Goal: Contribute content: Add original content to the website for others to see

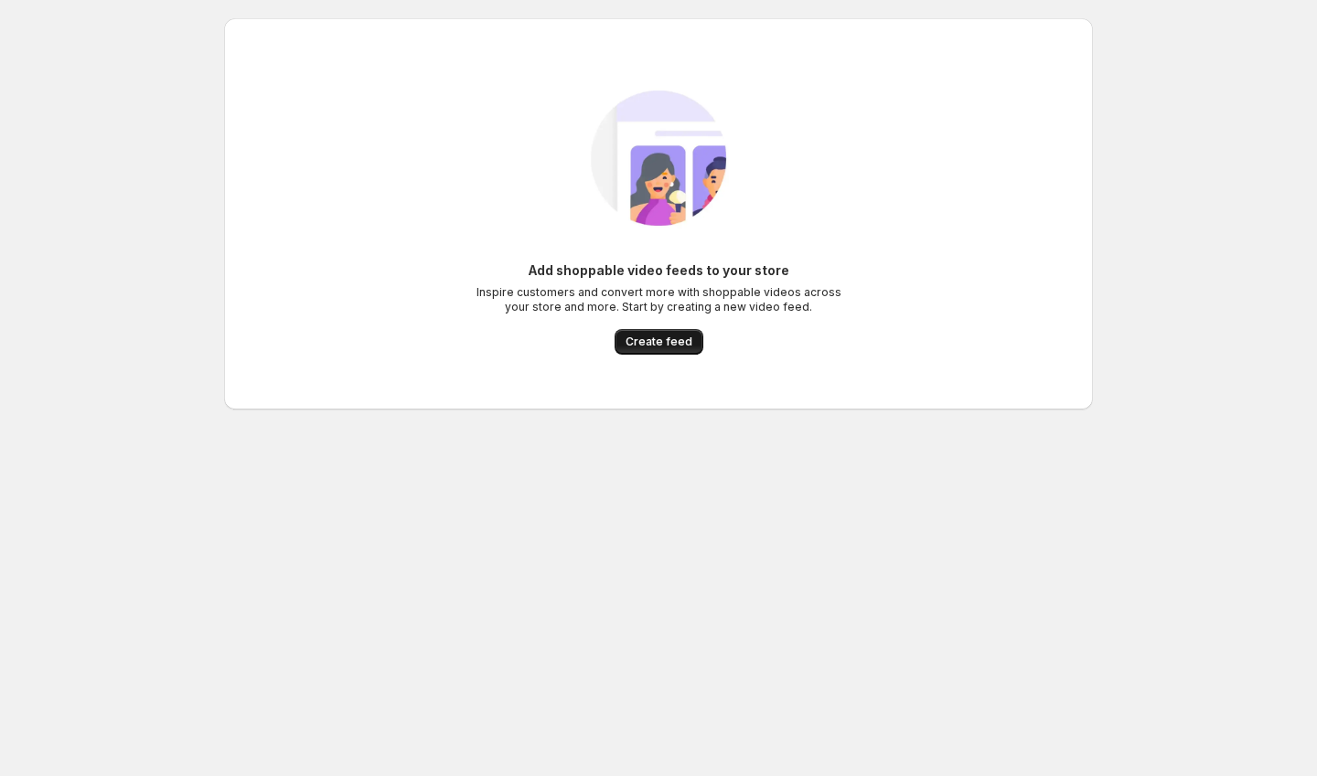
click at [669, 352] on button "Create feed" at bounding box center [658, 342] width 89 height 26
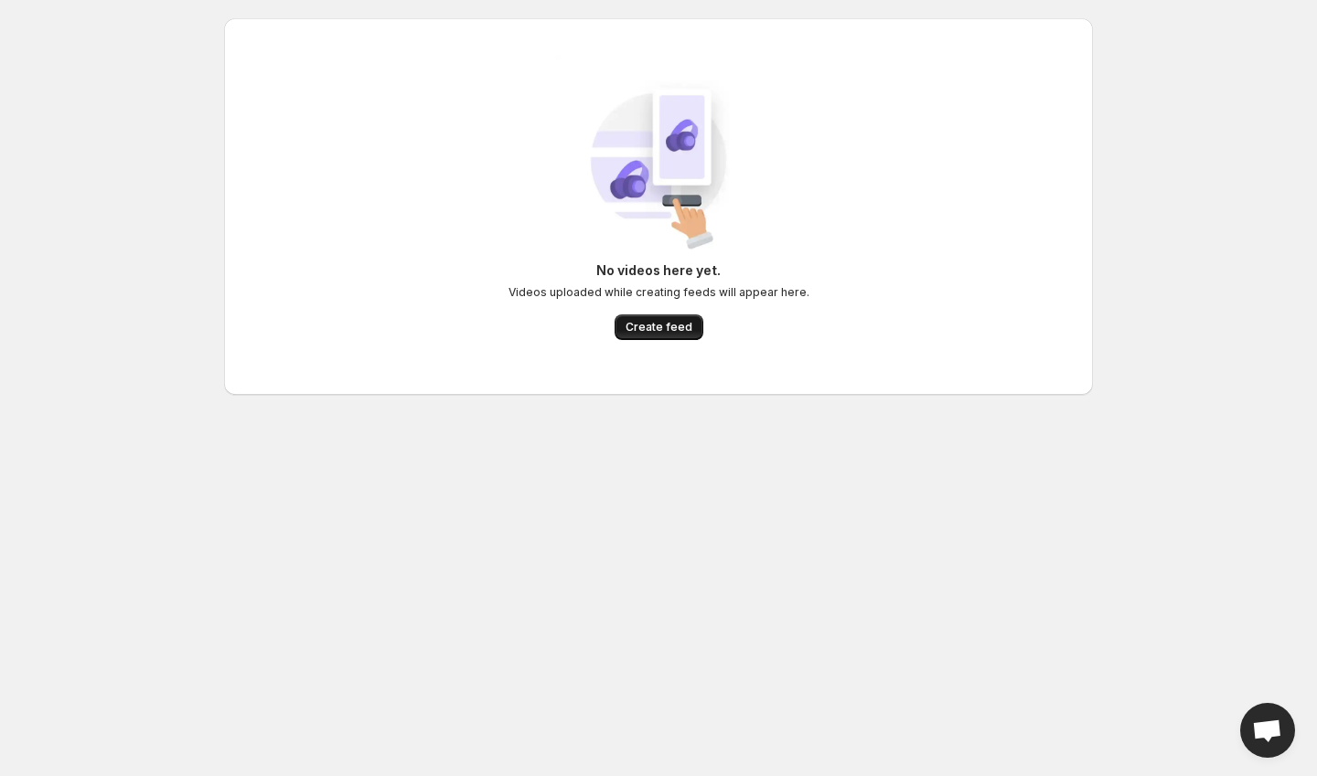
click at [620, 325] on button "Create feed" at bounding box center [658, 328] width 89 height 26
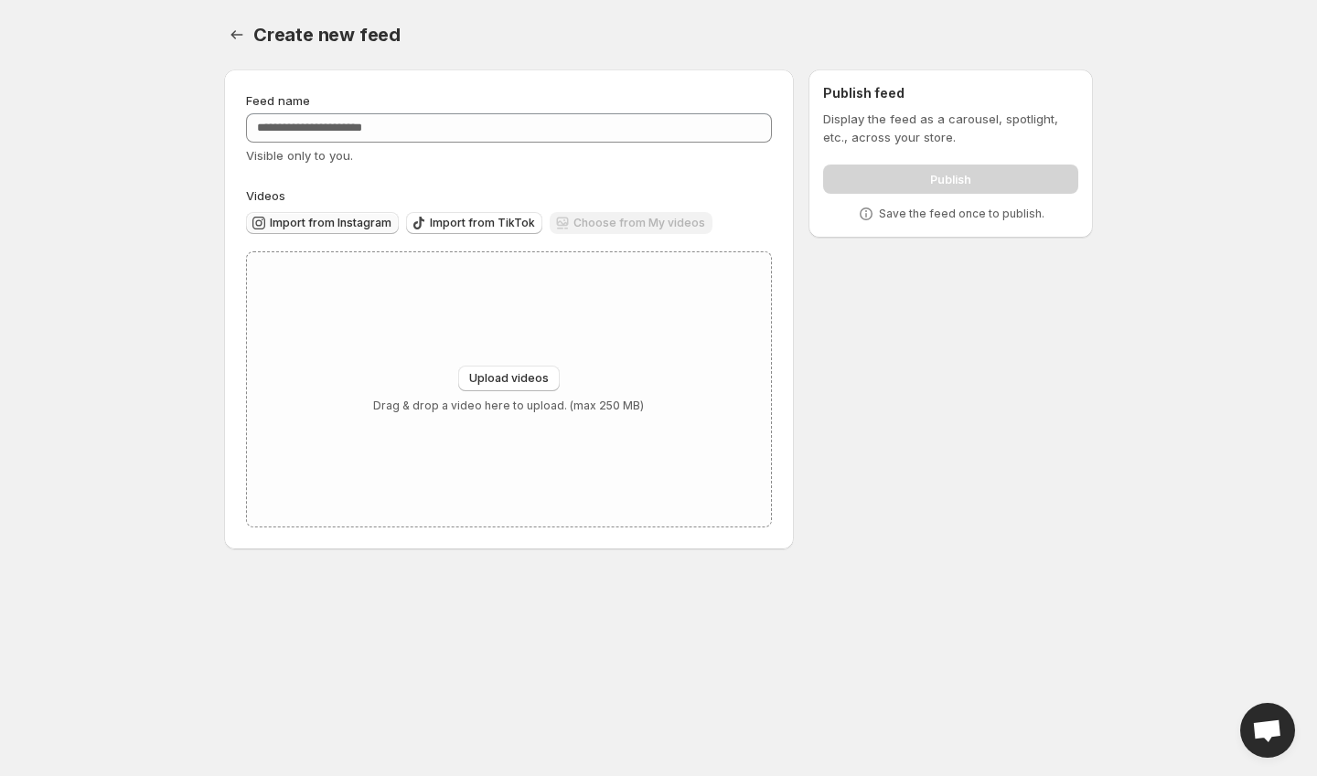
click at [324, 217] on span "Import from Instagram" at bounding box center [331, 223] width 122 height 15
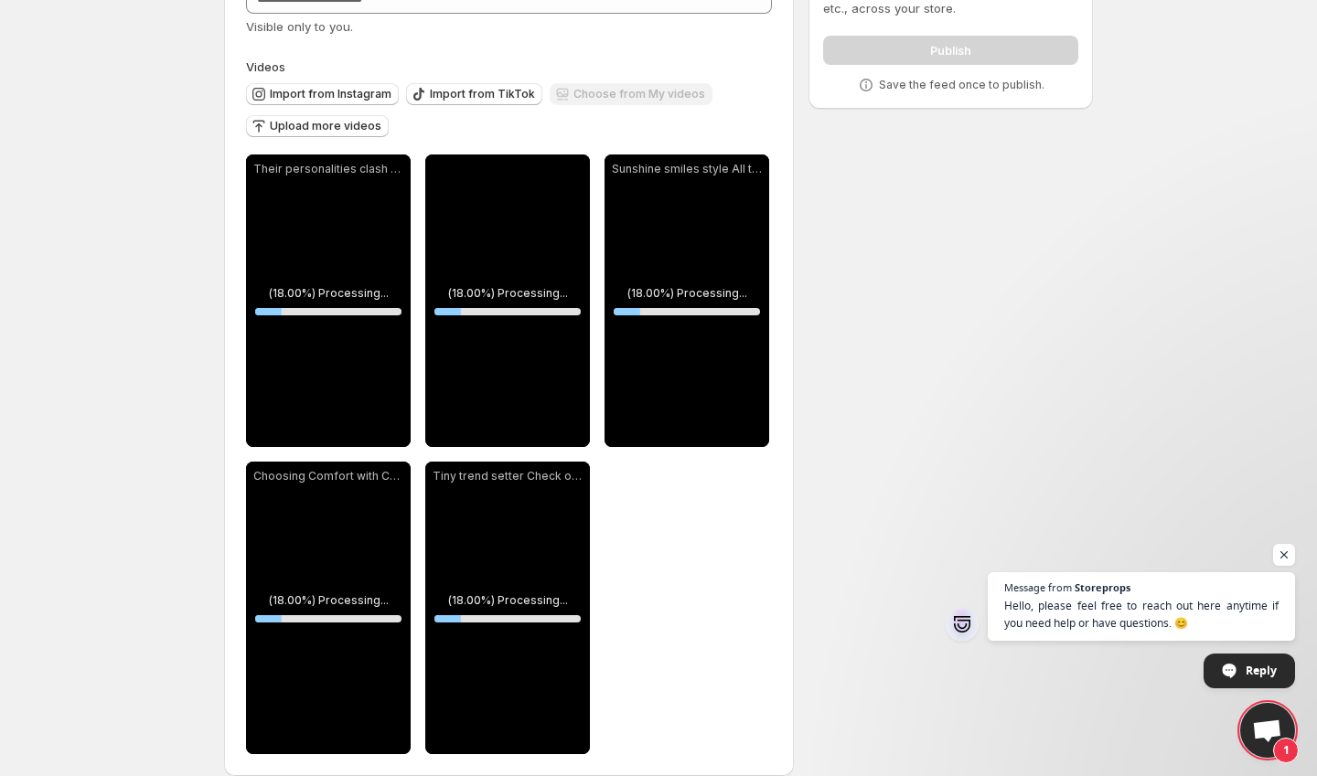
scroll to position [152, 0]
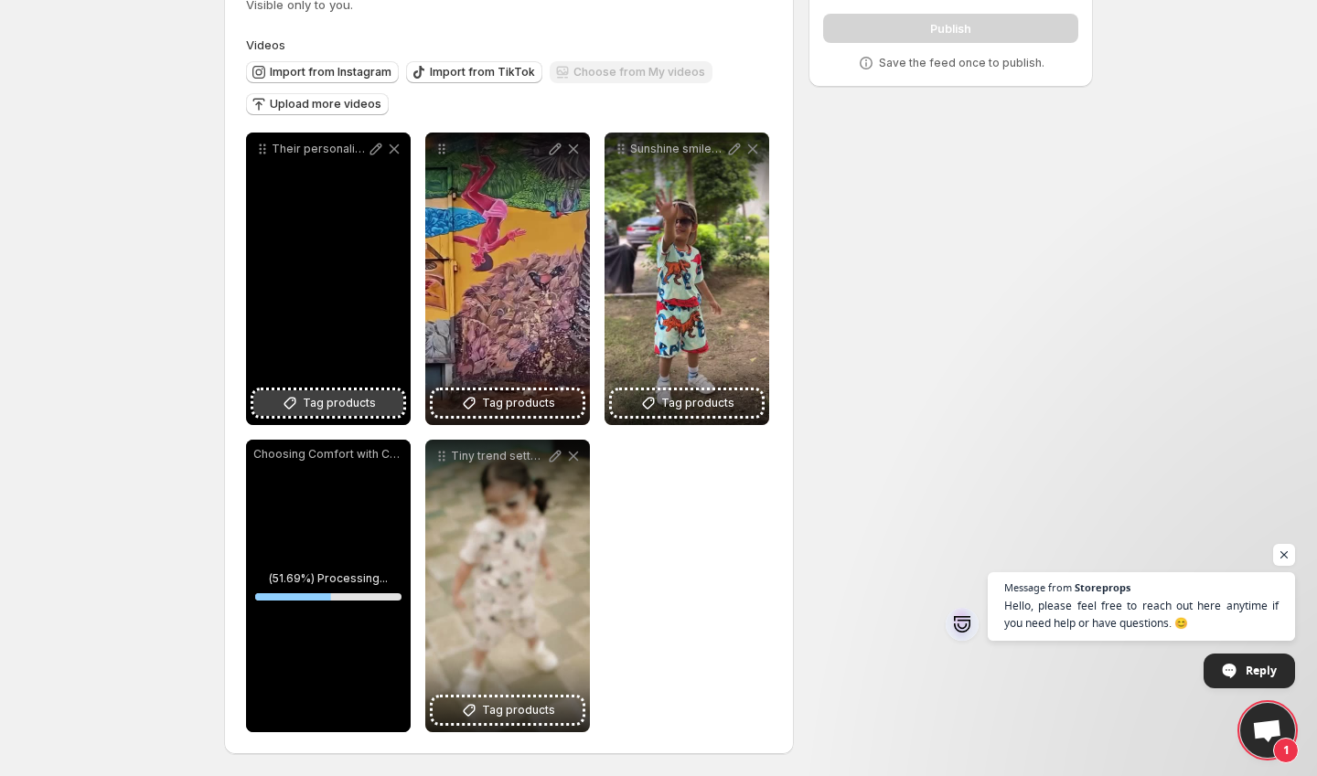
click at [349, 404] on span "Tag products" at bounding box center [339, 403] width 73 height 18
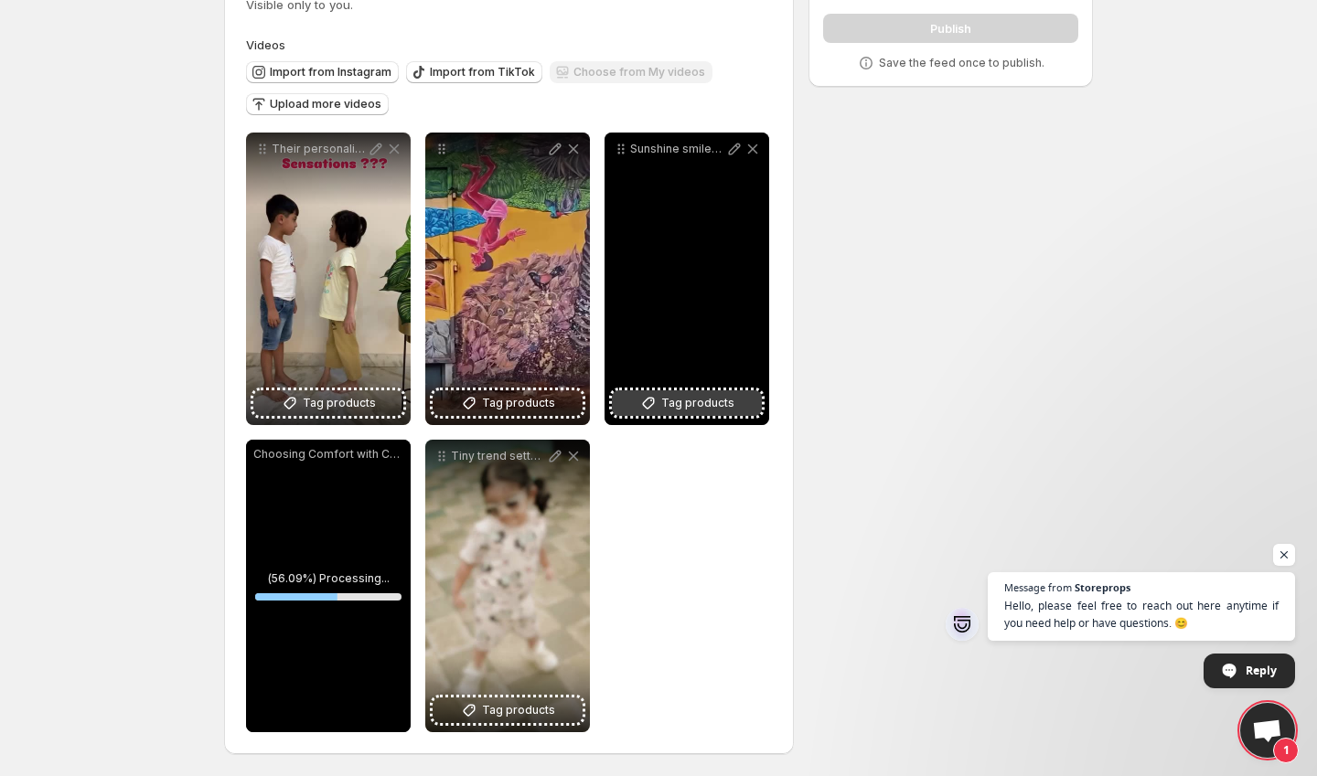
click at [667, 397] on span "Tag products" at bounding box center [697, 403] width 73 height 18
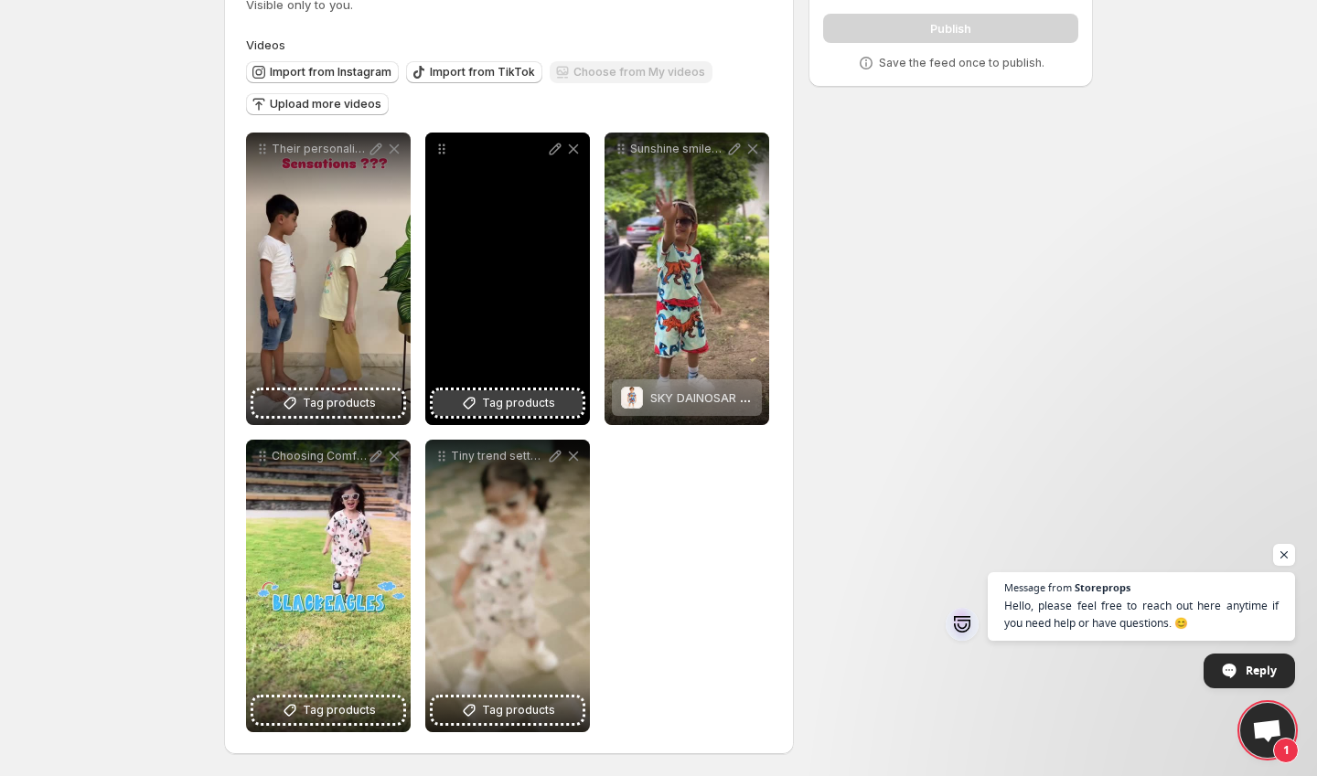
click at [504, 407] on span "Tag products" at bounding box center [518, 403] width 73 height 18
click at [509, 394] on span "Tag products" at bounding box center [518, 403] width 73 height 18
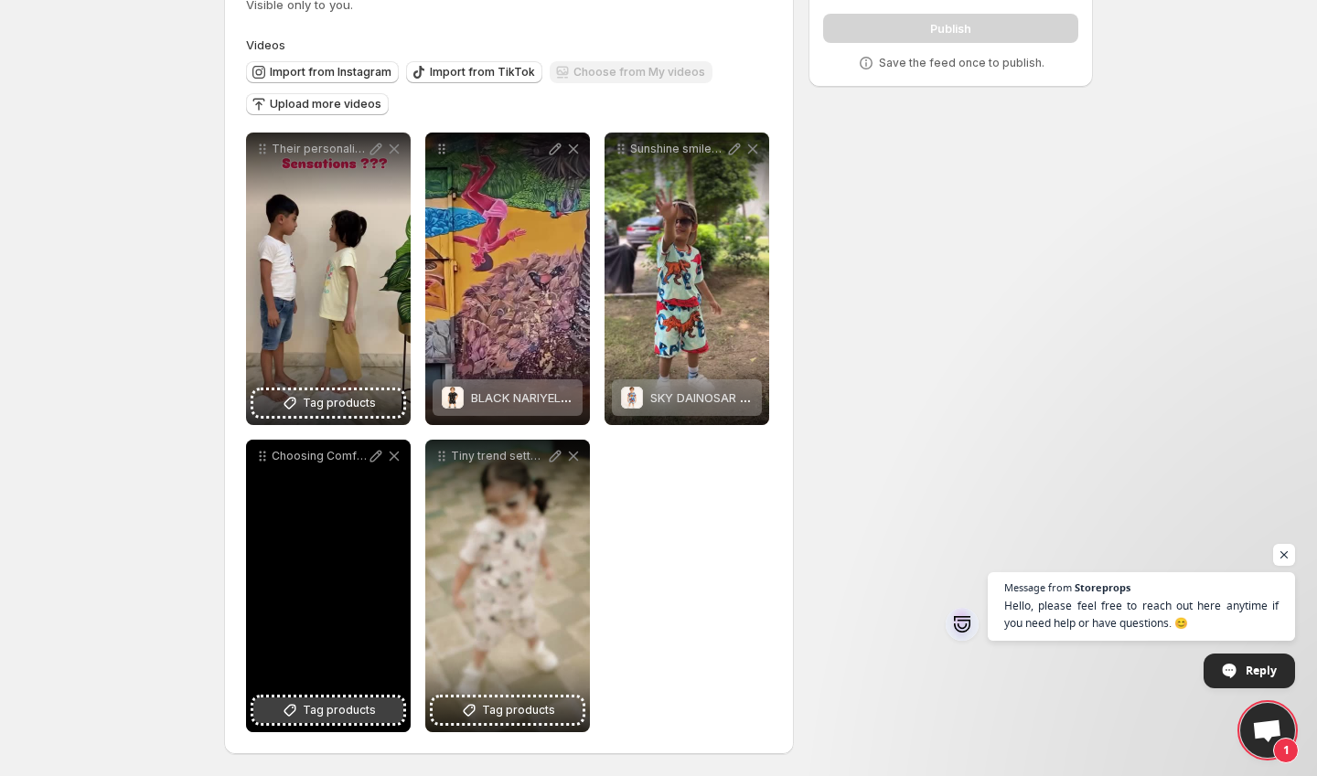
click at [353, 714] on span "Tag products" at bounding box center [339, 710] width 73 height 18
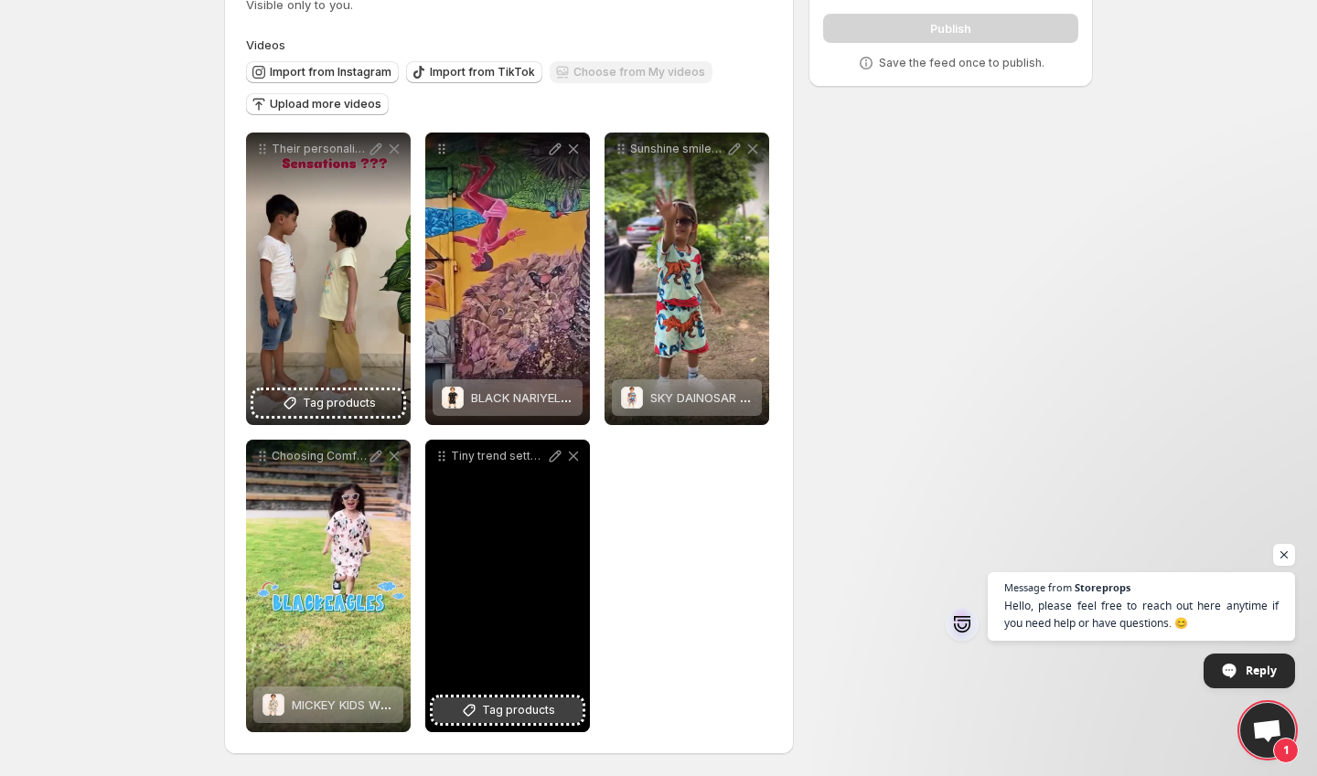
click at [516, 712] on span "Tag products" at bounding box center [518, 710] width 73 height 18
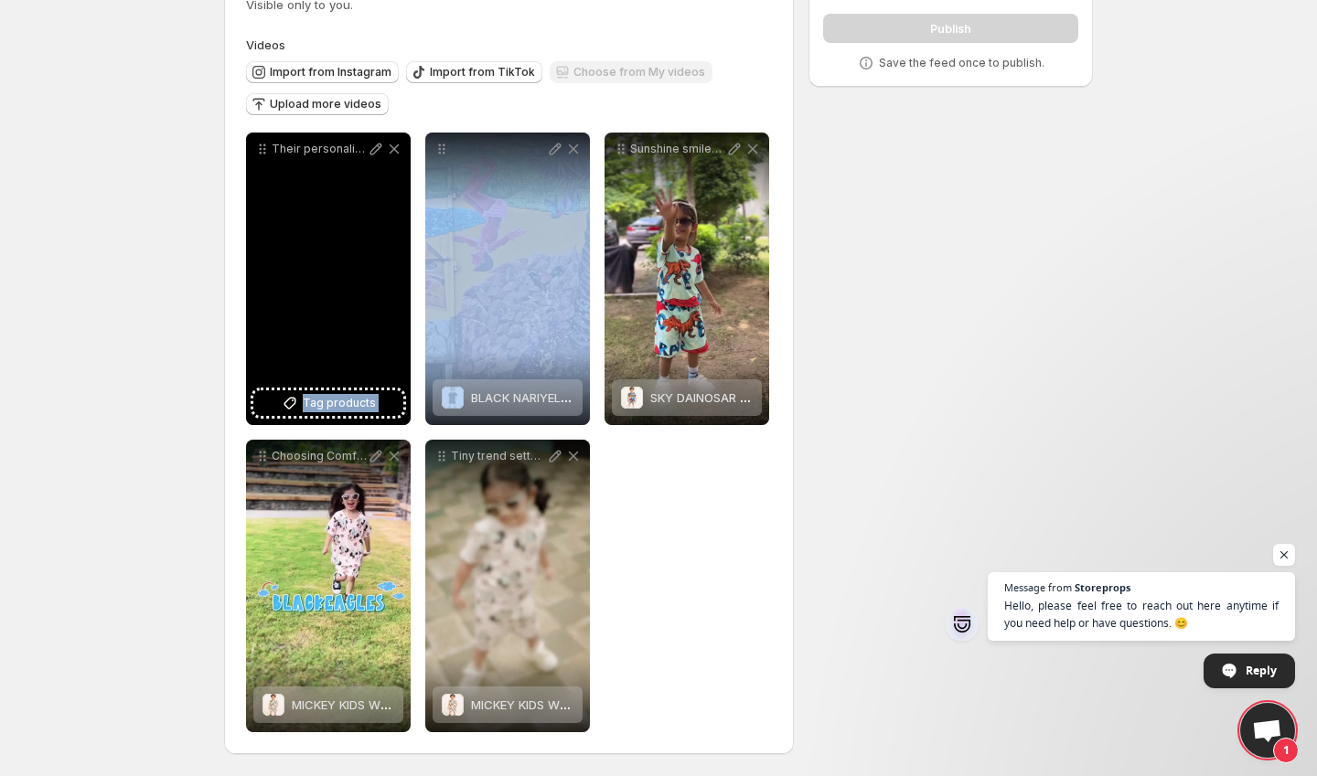
drag, startPoint x: 507, startPoint y: 268, endPoint x: 395, endPoint y: 250, distance: 113.9
click at [384, 248] on div "**********" at bounding box center [509, 433] width 526 height 600
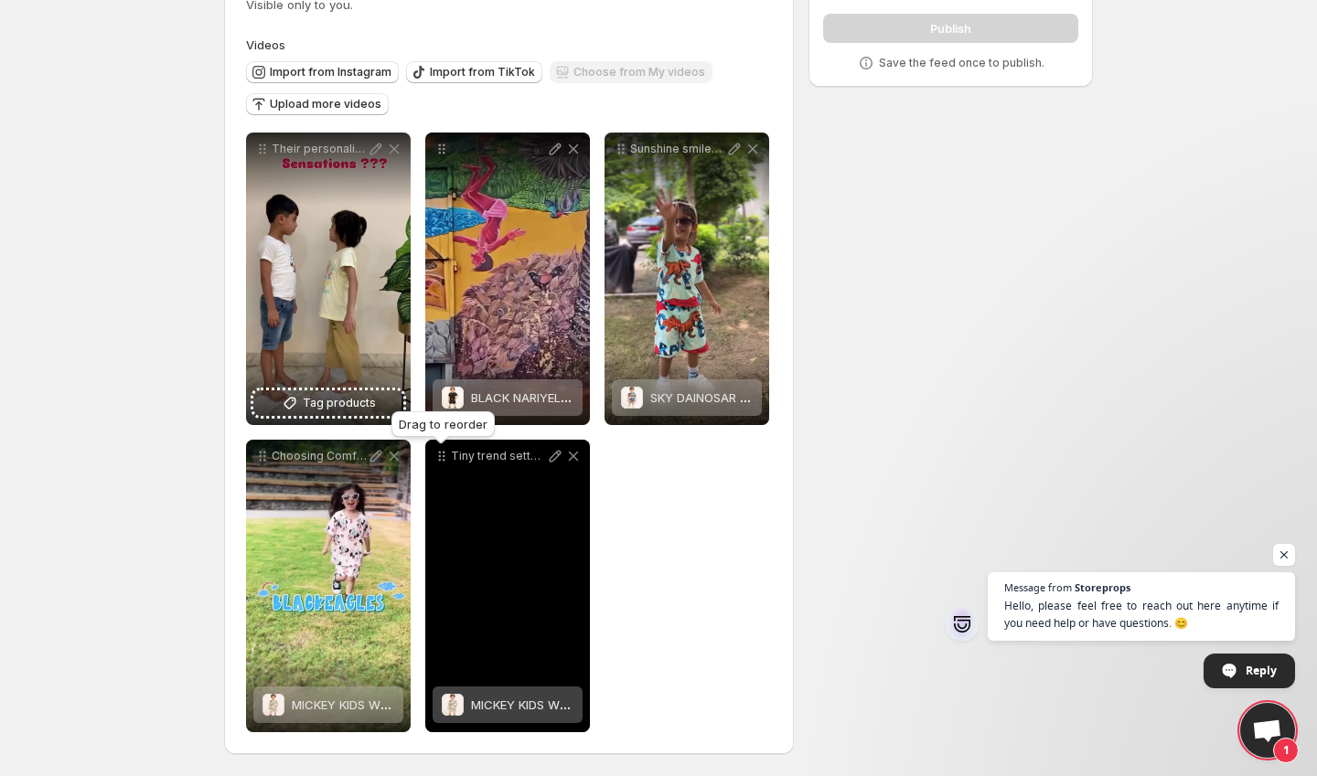
click at [449, 451] on icon at bounding box center [441, 456] width 18 height 18
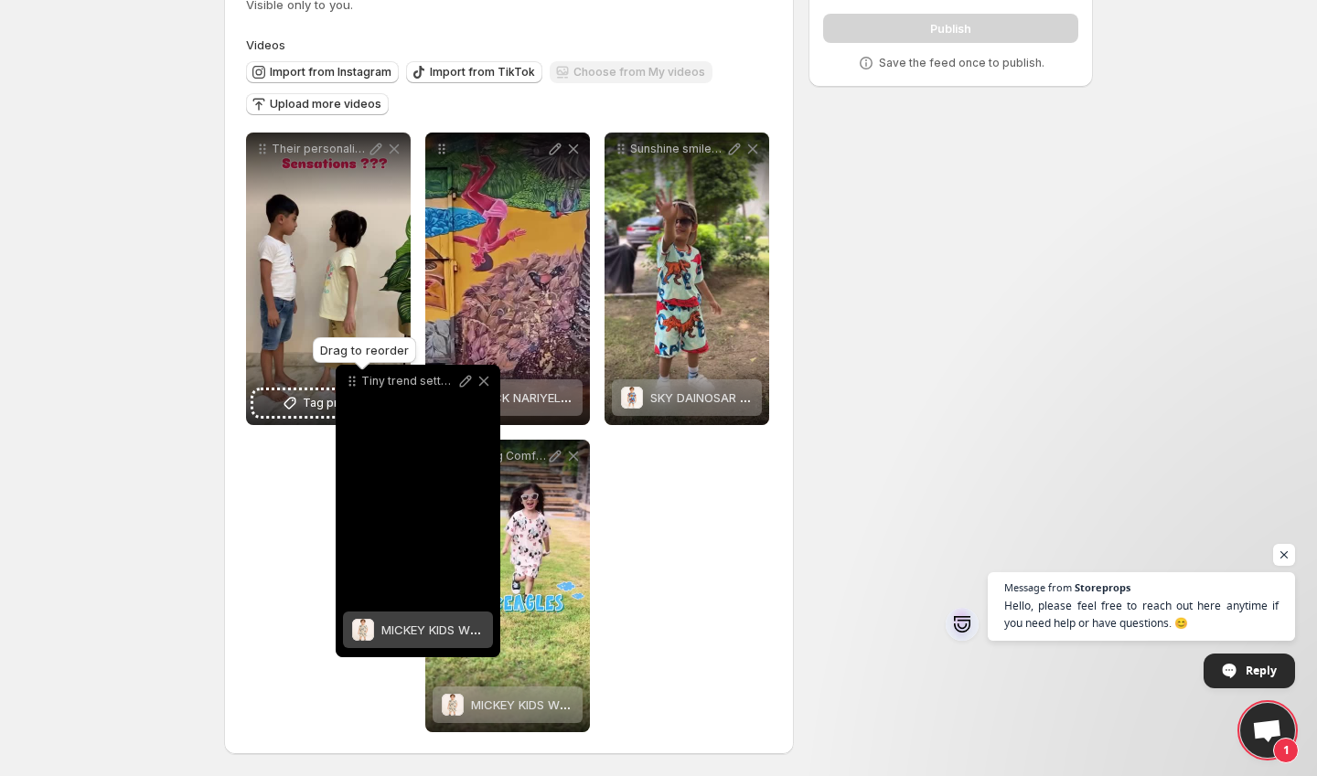
drag, startPoint x: 449, startPoint y: 451, endPoint x: 353, endPoint y: 375, distance: 122.4
click at [353, 375] on icon at bounding box center [352, 381] width 18 height 18
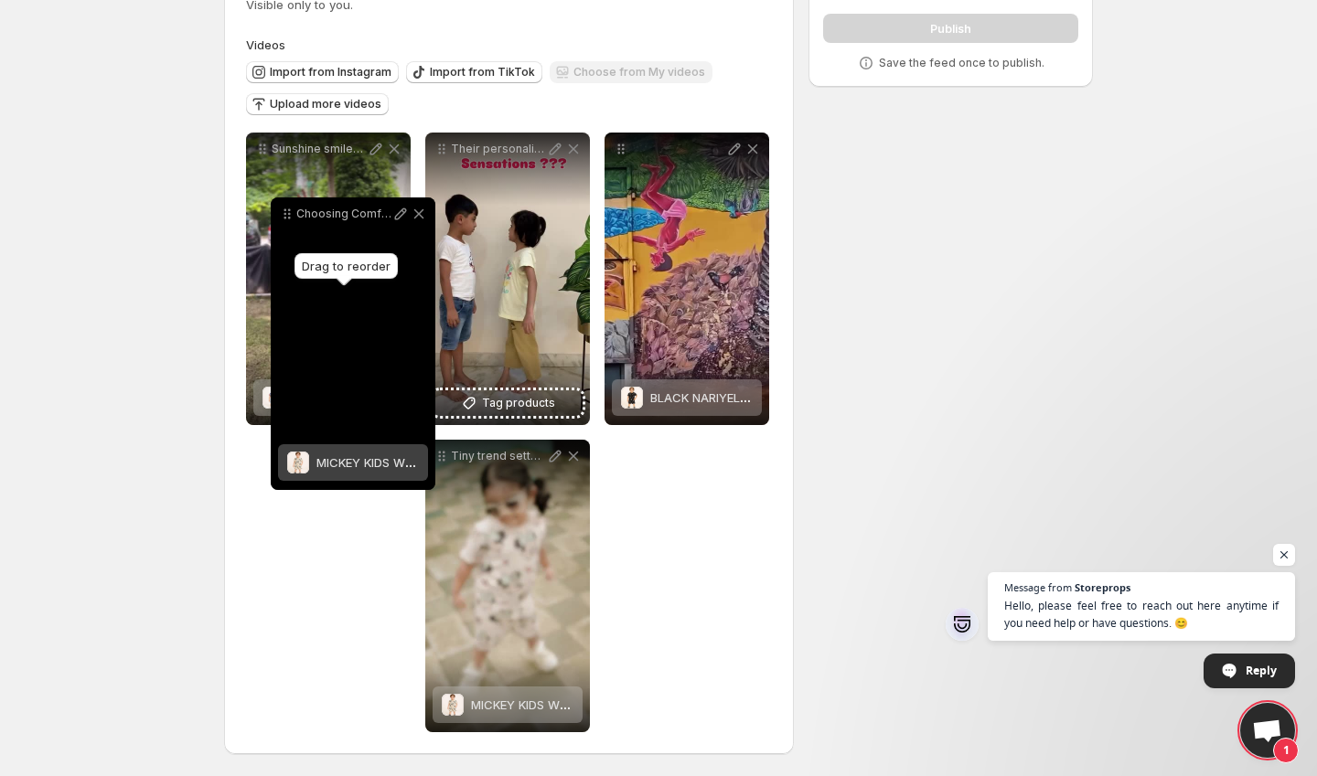
drag, startPoint x: 443, startPoint y: 461, endPoint x: 287, endPoint y: 220, distance: 286.3
click at [287, 220] on icon at bounding box center [287, 214] width 18 height 18
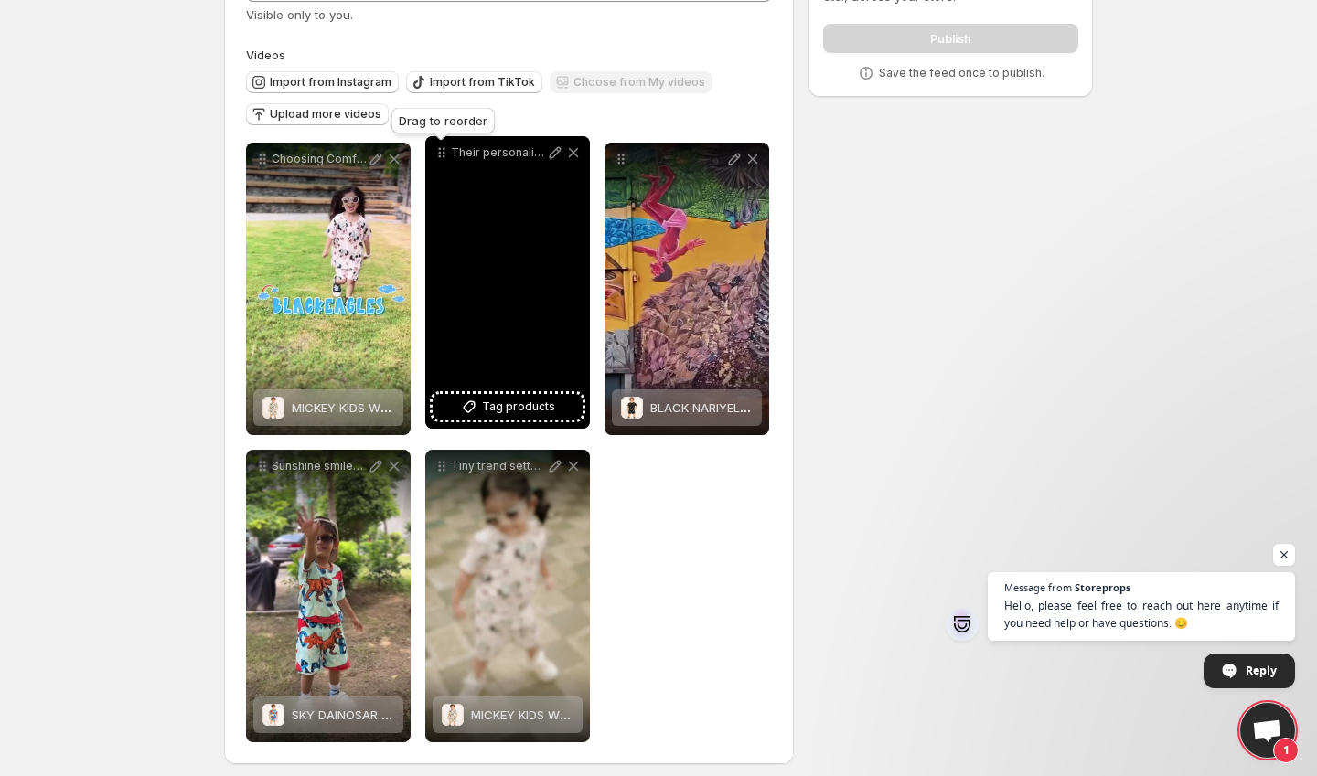
scroll to position [134, 0]
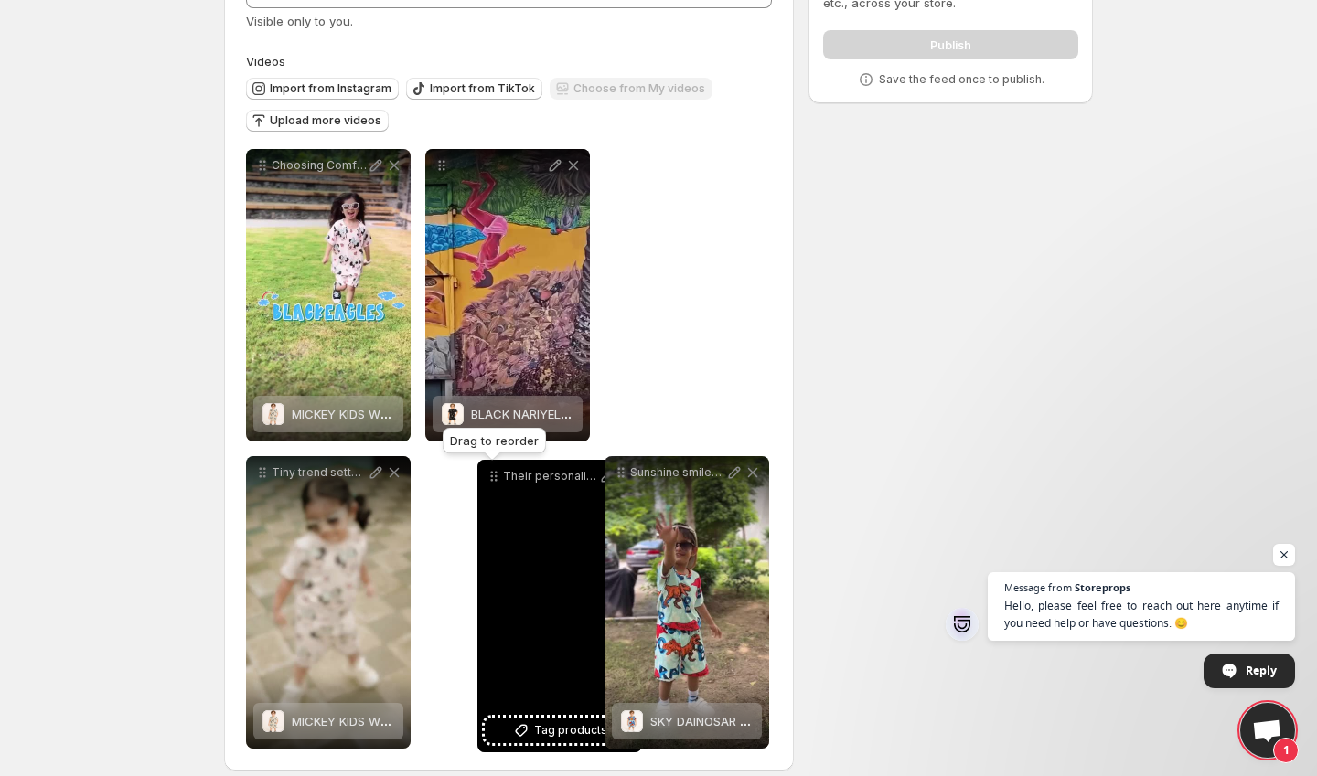
drag, startPoint x: 443, startPoint y: 150, endPoint x: 496, endPoint y: 479, distance: 333.3
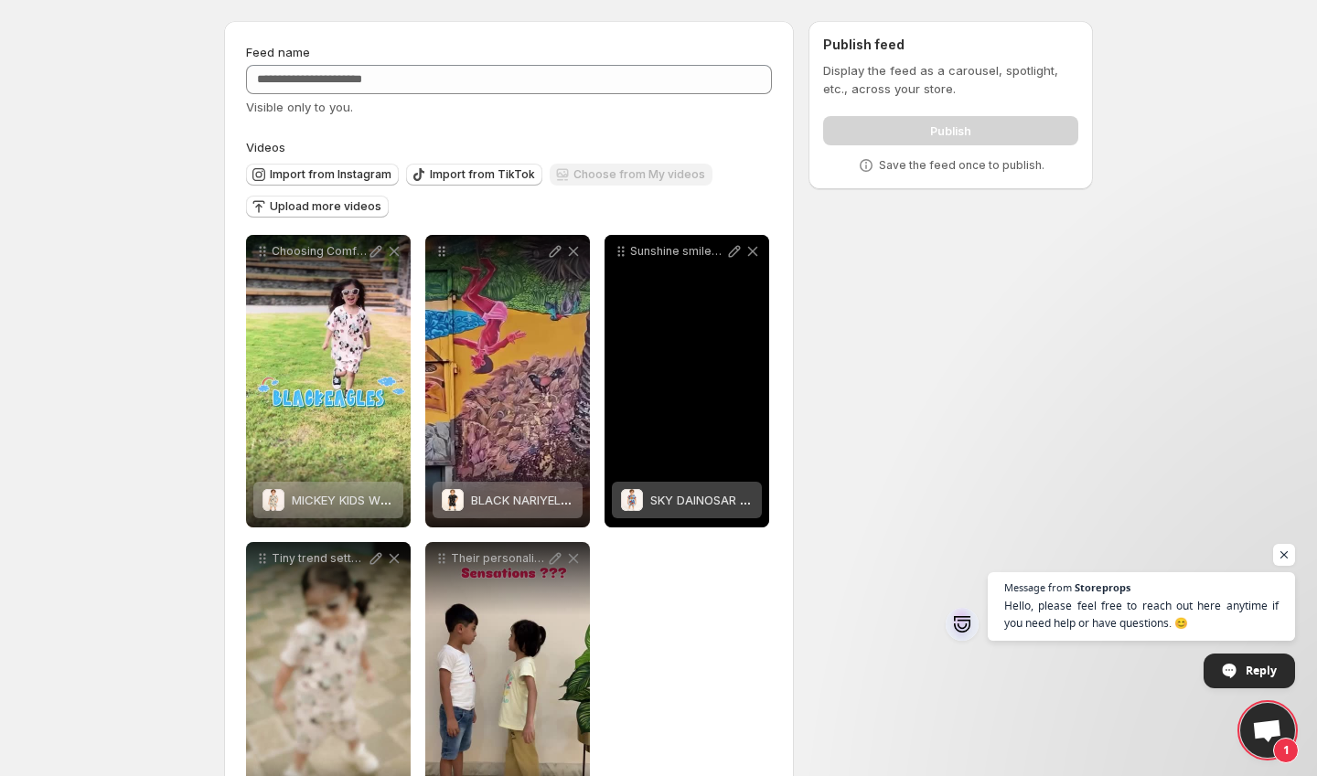
scroll to position [0, 0]
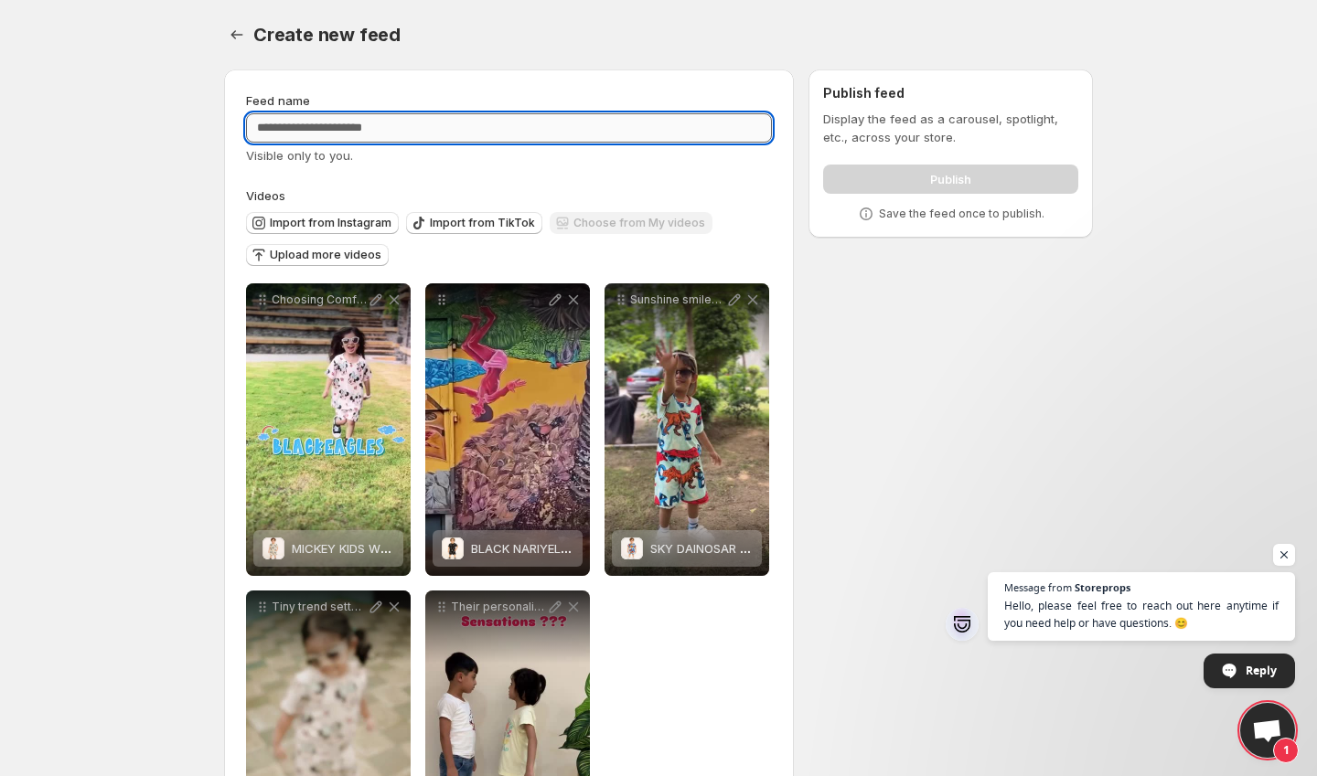
click at [623, 123] on input "Feed name" at bounding box center [509, 127] width 526 height 29
type input "*"
click at [306, 133] on input "**********" at bounding box center [509, 127] width 526 height 29
type input "**********"
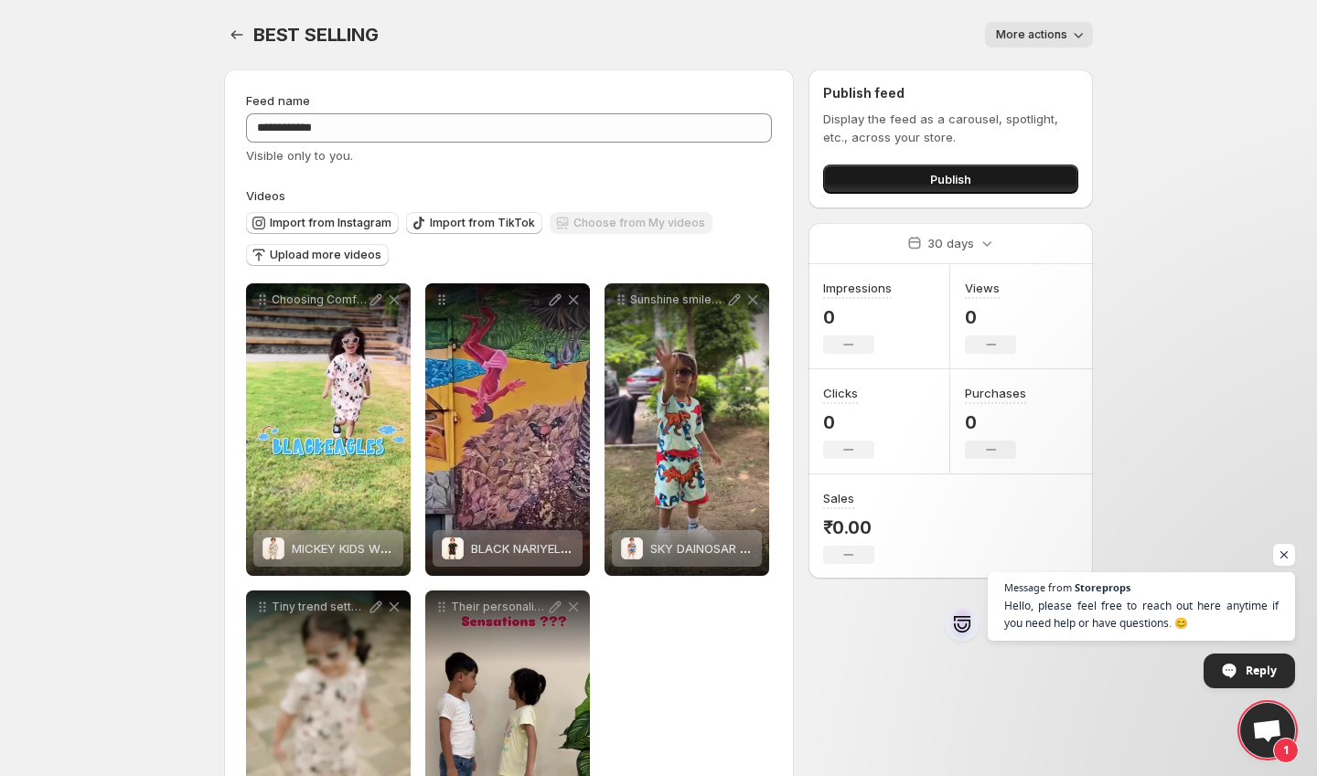
click at [926, 180] on button "Publish" at bounding box center [950, 179] width 255 height 29
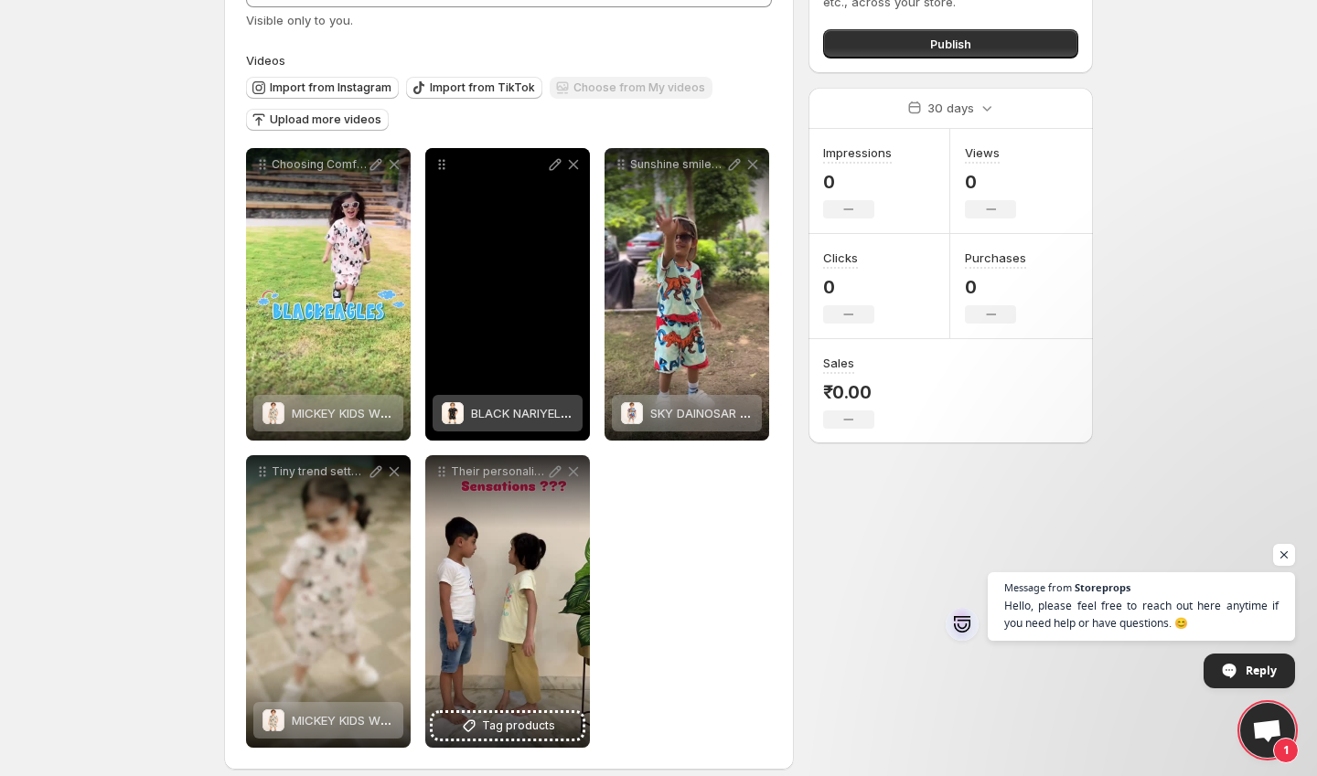
scroll to position [152, 0]
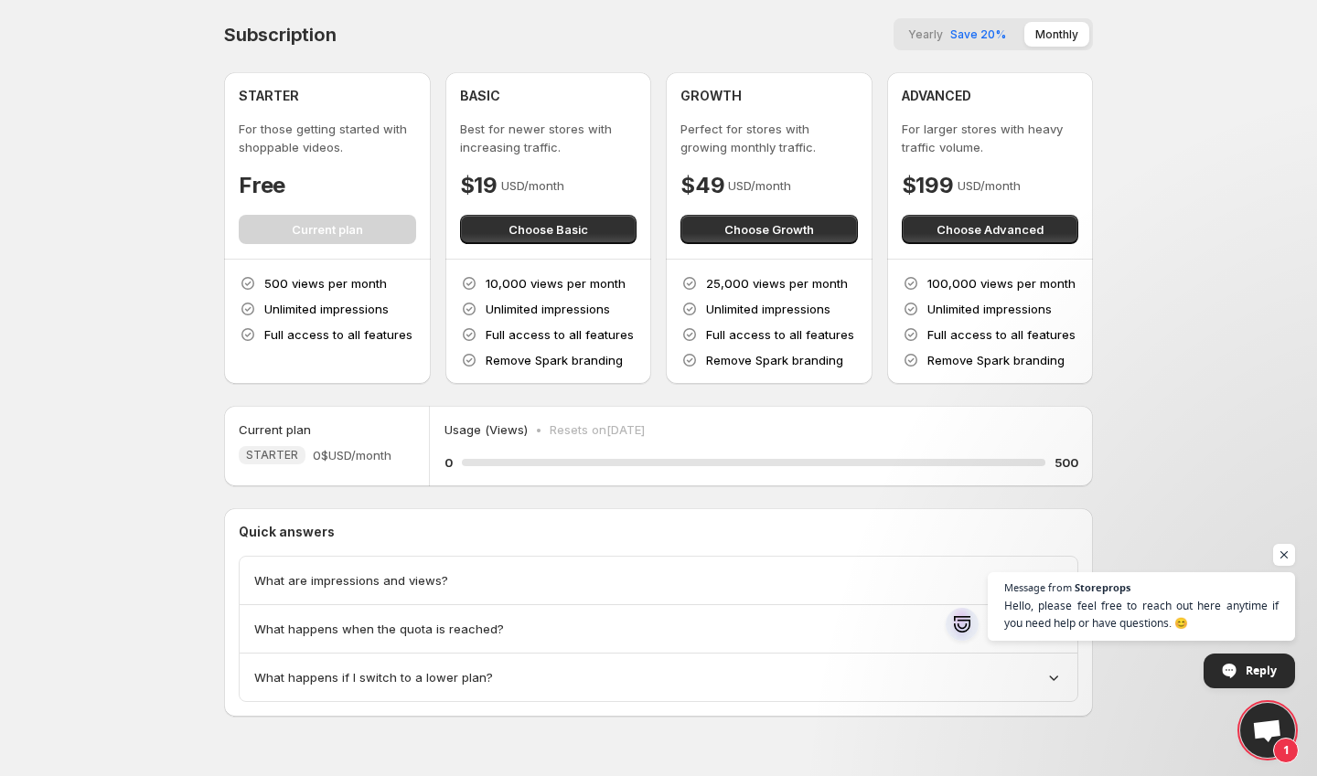
drag, startPoint x: 536, startPoint y: 229, endPoint x: 359, endPoint y: 133, distance: 201.3
click at [359, 133] on div "STARTER For those getting started with shoppable videos. Free Current plan 500 …" at bounding box center [658, 228] width 869 height 312
